Goal: Book appointment/travel/reservation

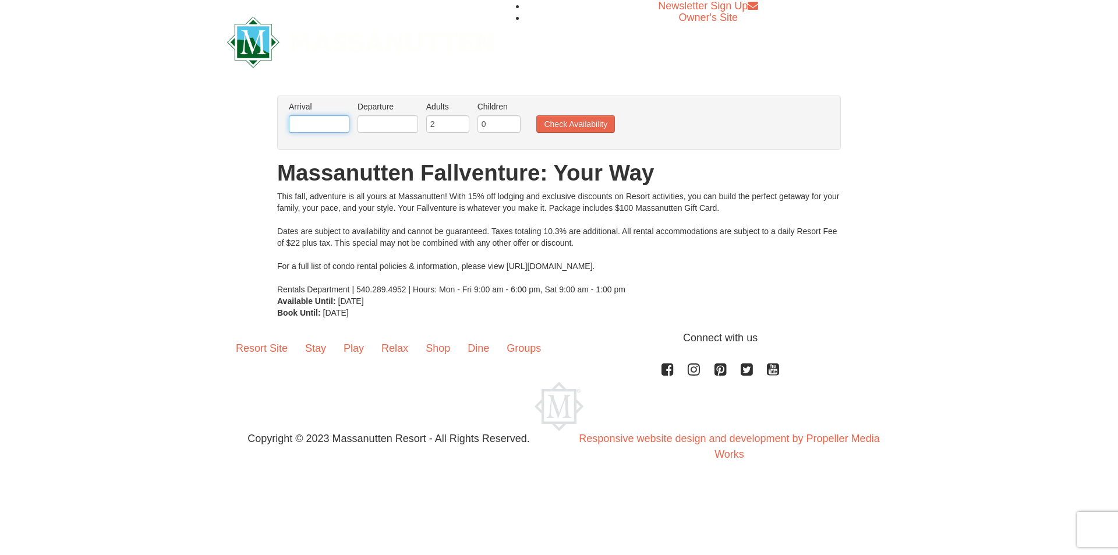
click at [307, 122] on input "text" at bounding box center [319, 123] width 61 height 17
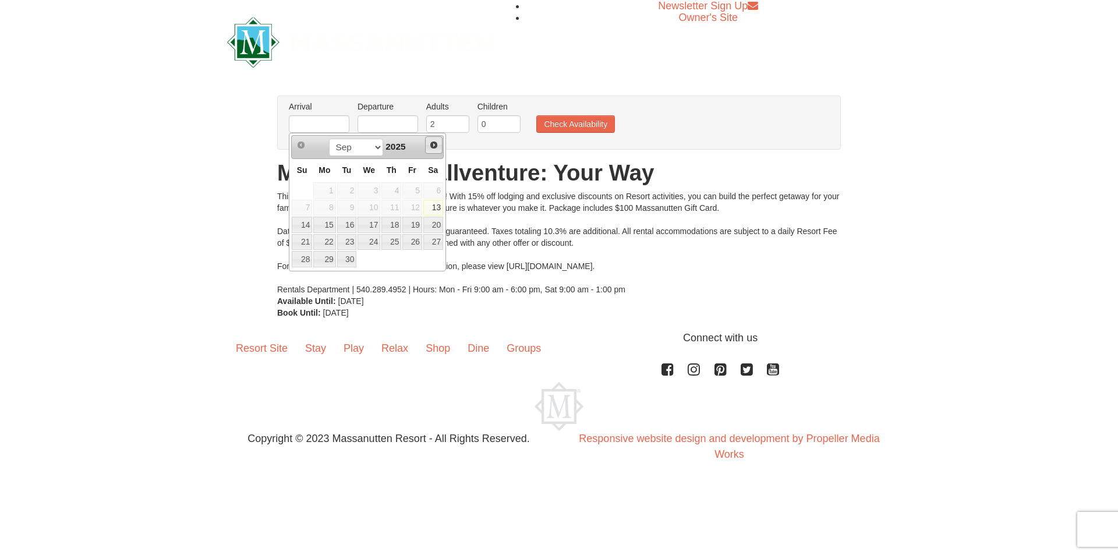
click at [431, 144] on span "Next" at bounding box center [433, 144] width 9 height 9
click at [413, 222] on link "17" at bounding box center [413, 225] width 20 height 16
type input "[DATE]"
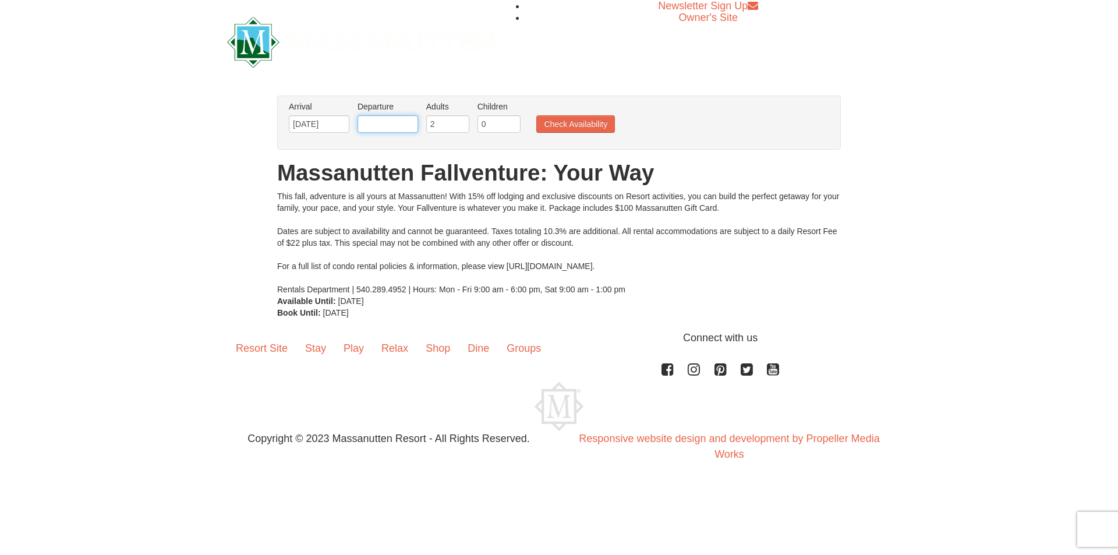
click at [407, 121] on input "text" at bounding box center [388, 123] width 61 height 17
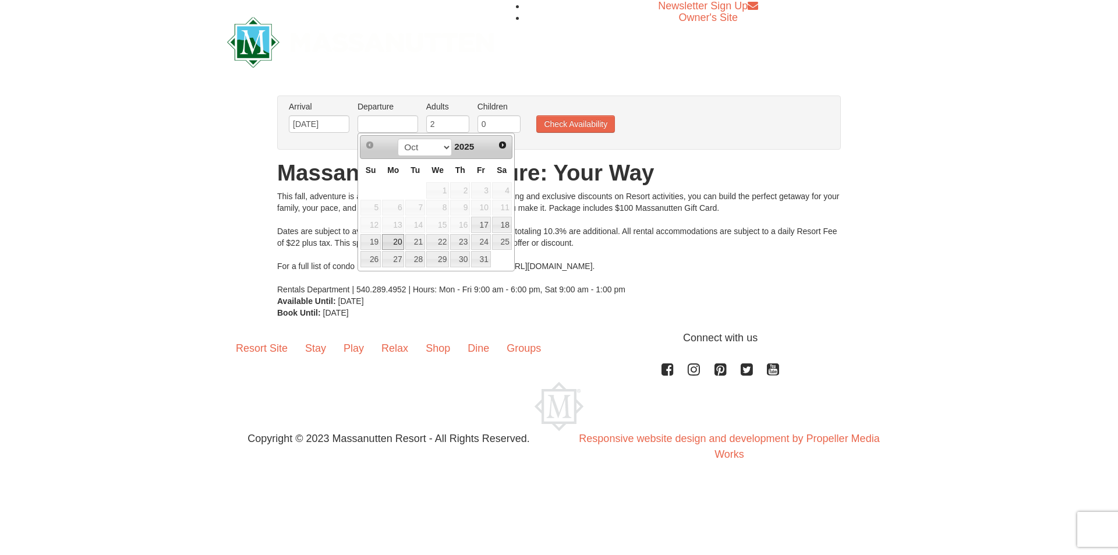
click at [387, 243] on link "20" at bounding box center [393, 242] width 22 height 16
type input "[DATE]"
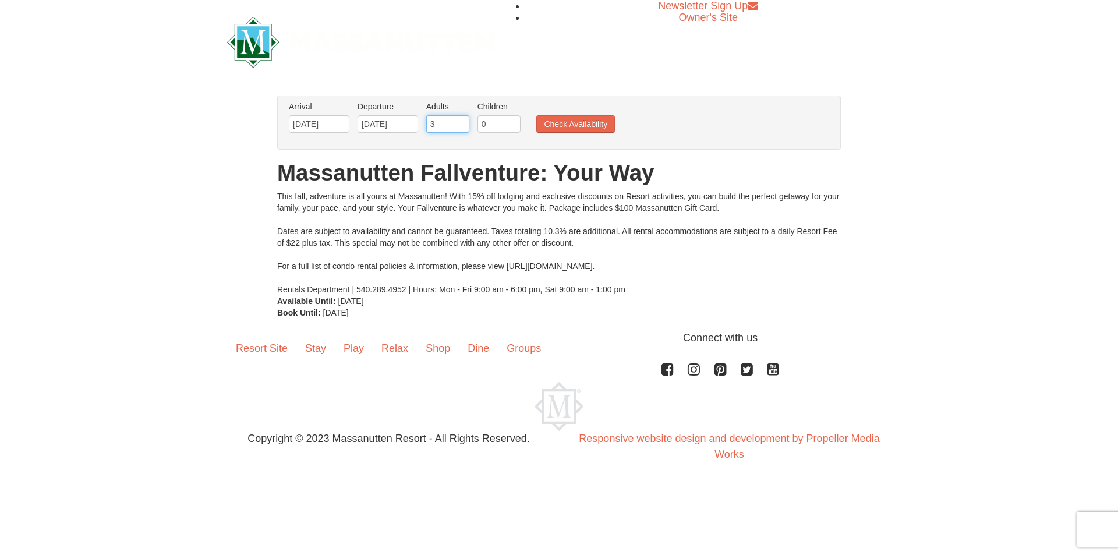
type input "3"
click at [460, 121] on input "3" at bounding box center [447, 123] width 43 height 17
type input "1"
click at [511, 121] on input "1" at bounding box center [499, 123] width 43 height 17
click at [569, 122] on button "Check Availability" at bounding box center [575, 123] width 79 height 17
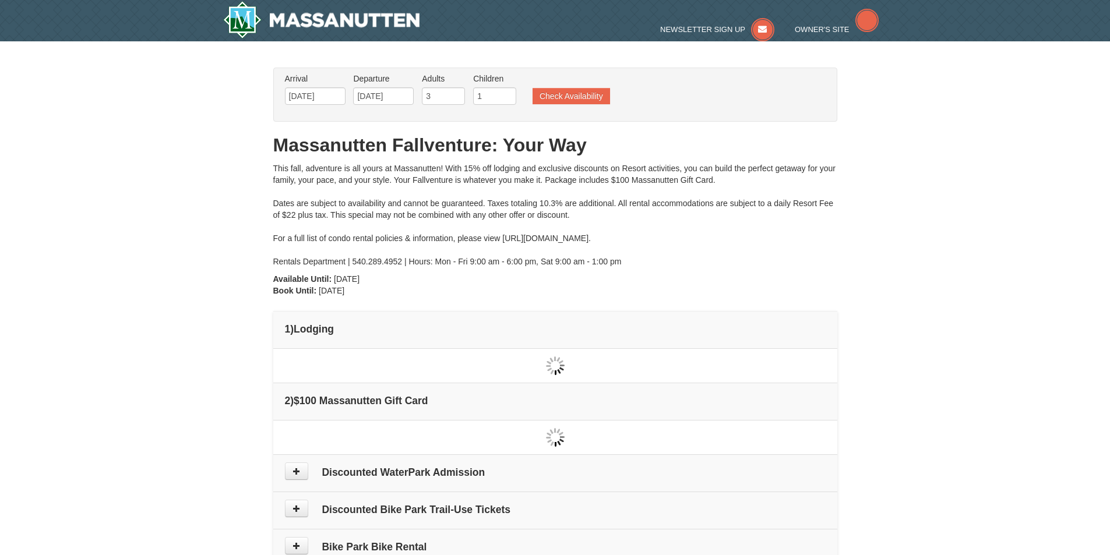
type input "[DATE]"
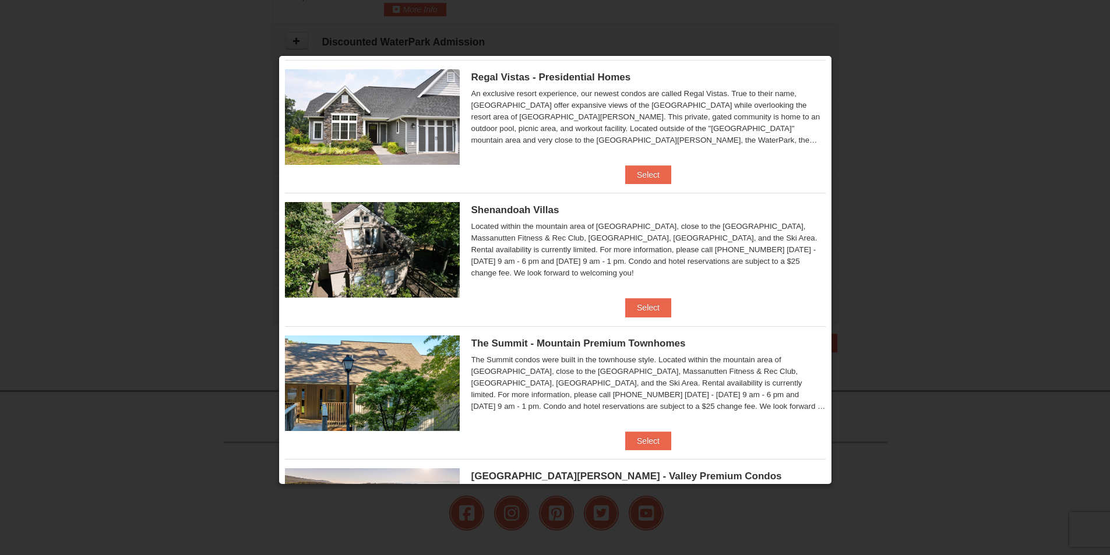
scroll to position [125, 0]
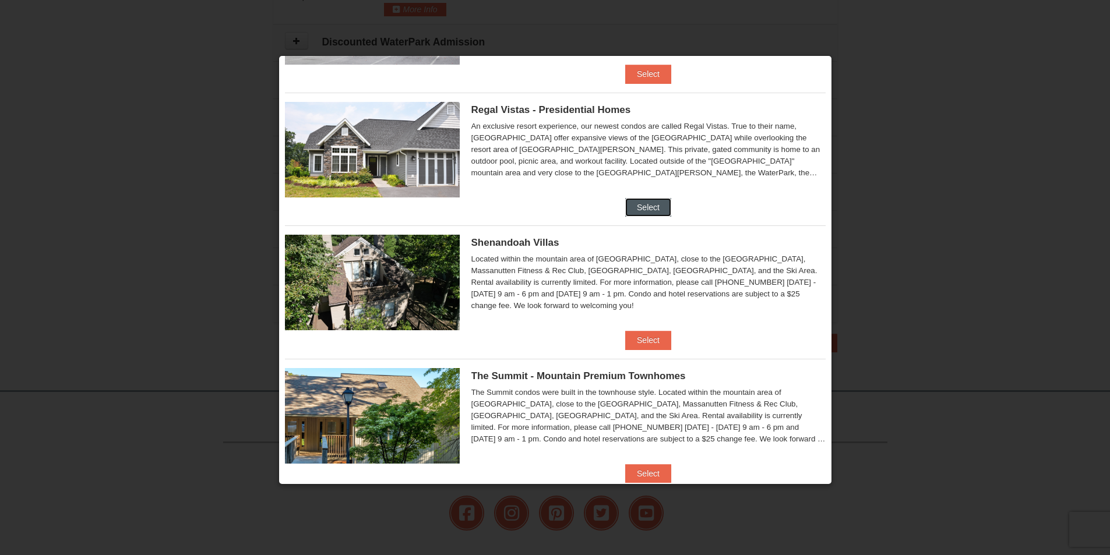
click at [634, 202] on button "Select" at bounding box center [648, 207] width 46 height 19
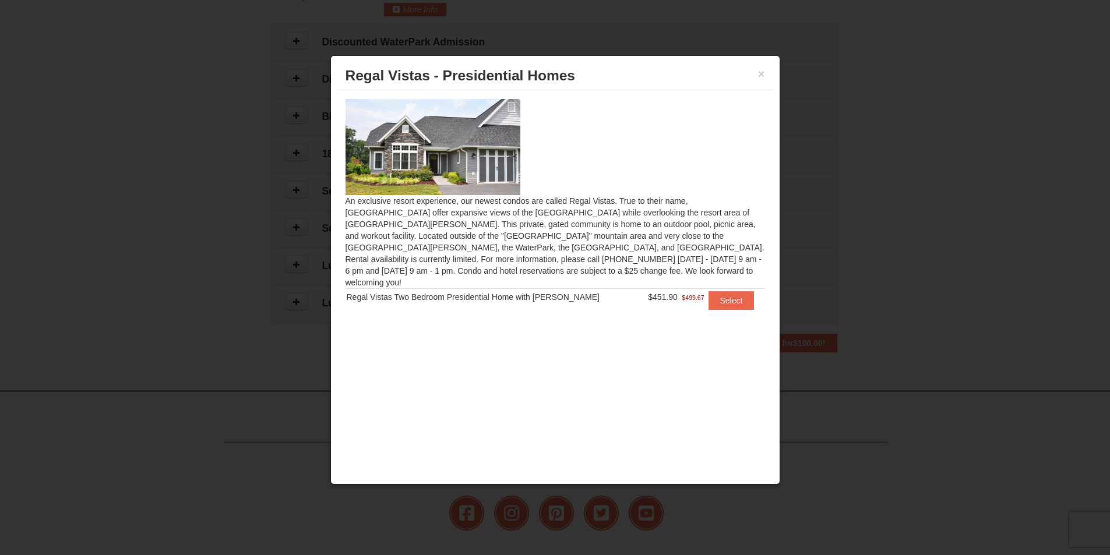
click at [479, 181] on img at bounding box center [432, 147] width 175 height 96
click at [763, 76] on button "×" at bounding box center [761, 74] width 7 height 12
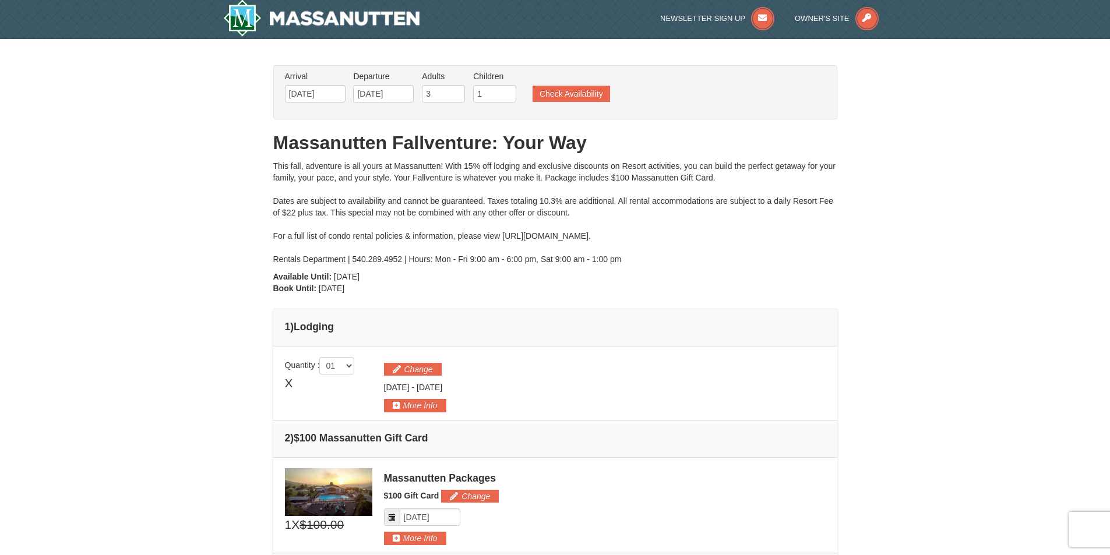
scroll to position [0, 0]
